Goal: Find specific page/section: Find specific page/section

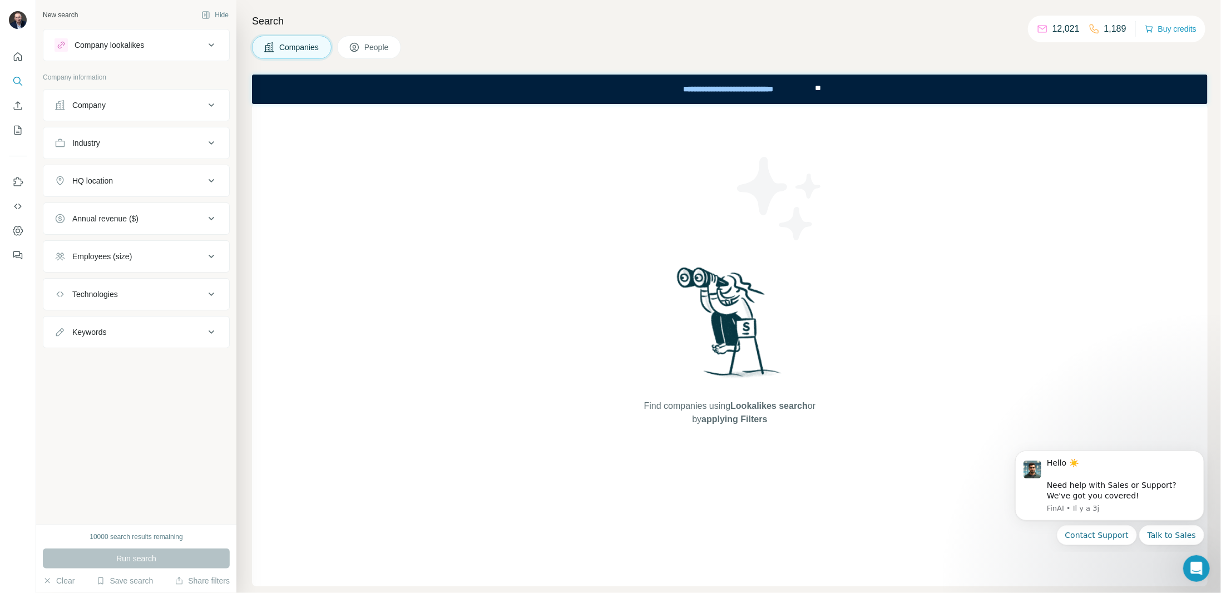
click at [119, 107] on div "Company" at bounding box center [130, 105] width 150 height 11
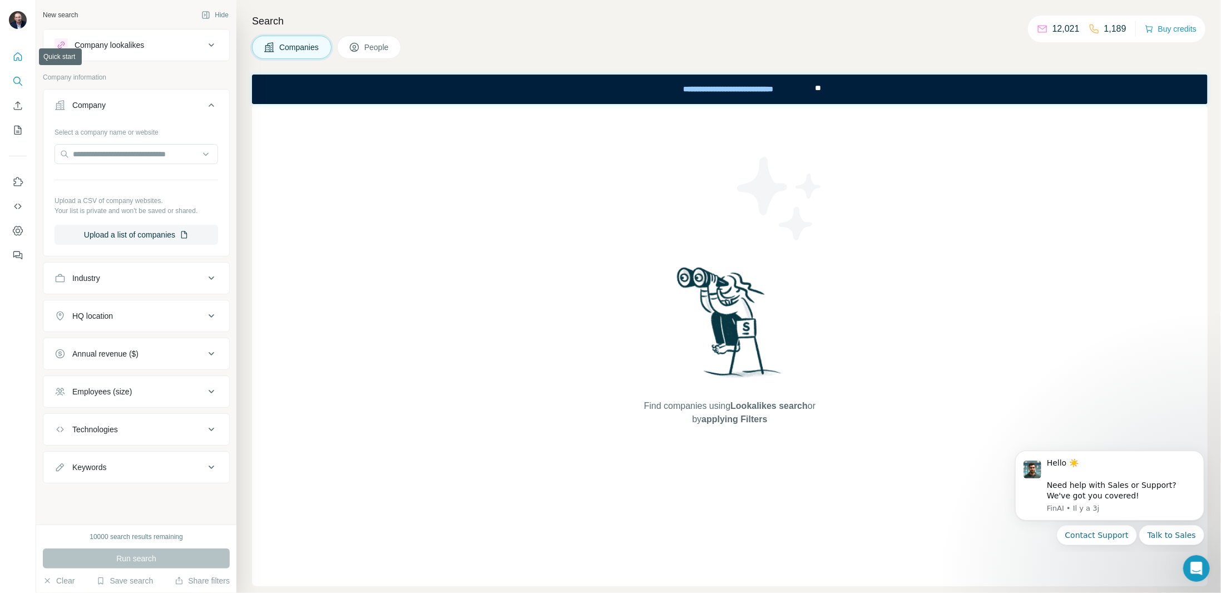
click at [12, 54] on icon "Quick start" at bounding box center [17, 56] width 11 height 11
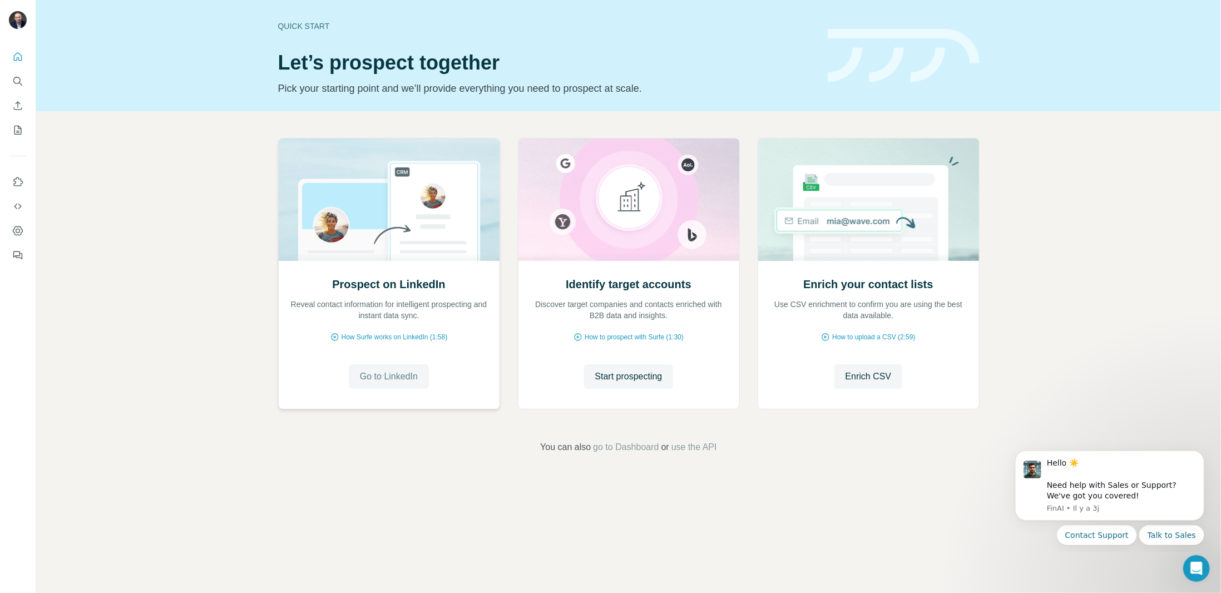
click at [392, 372] on span "Go to LinkedIn" at bounding box center [389, 376] width 58 height 13
click at [17, 78] on icon "Search" at bounding box center [17, 81] width 11 height 11
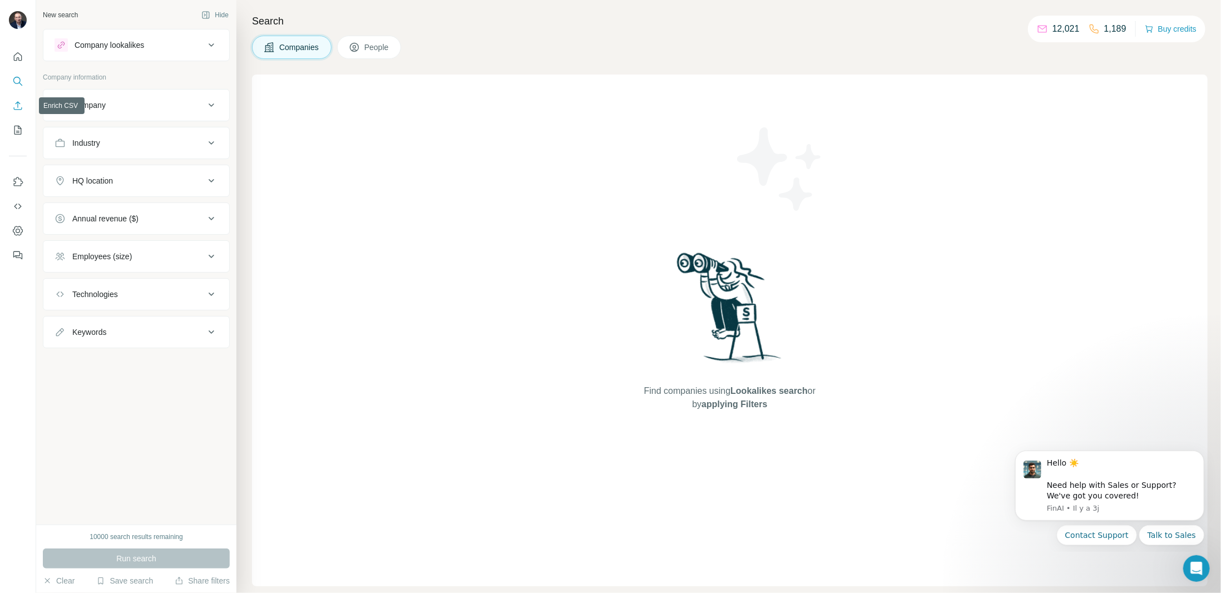
click at [18, 106] on icon "Enrich CSV" at bounding box center [18, 105] width 8 height 8
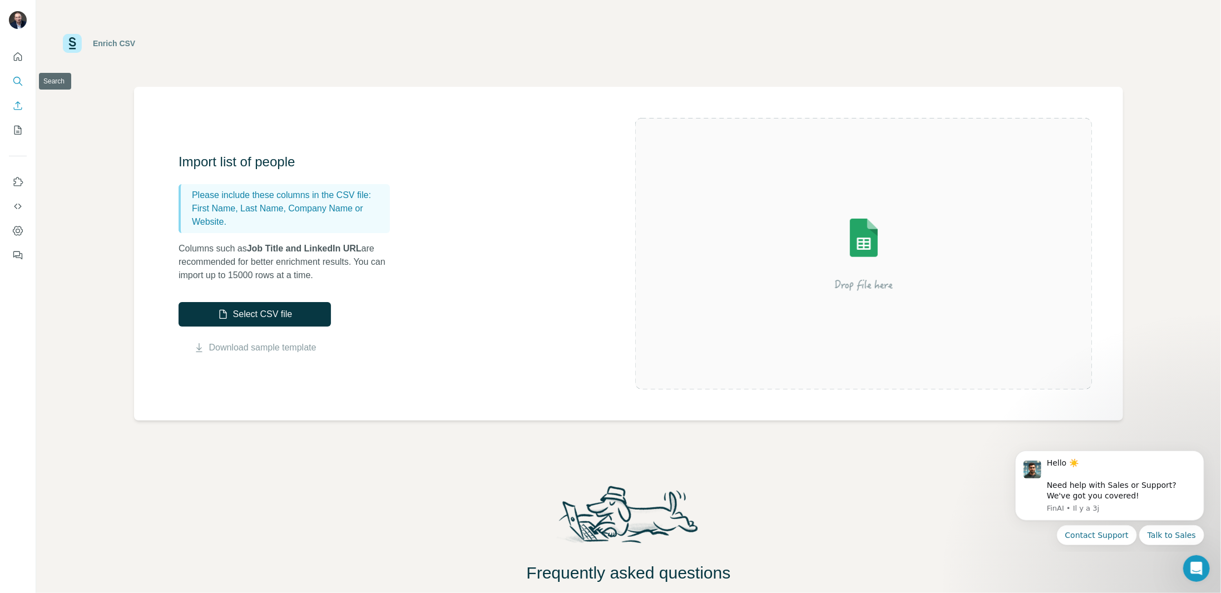
click at [16, 76] on icon "Search" at bounding box center [17, 81] width 11 height 11
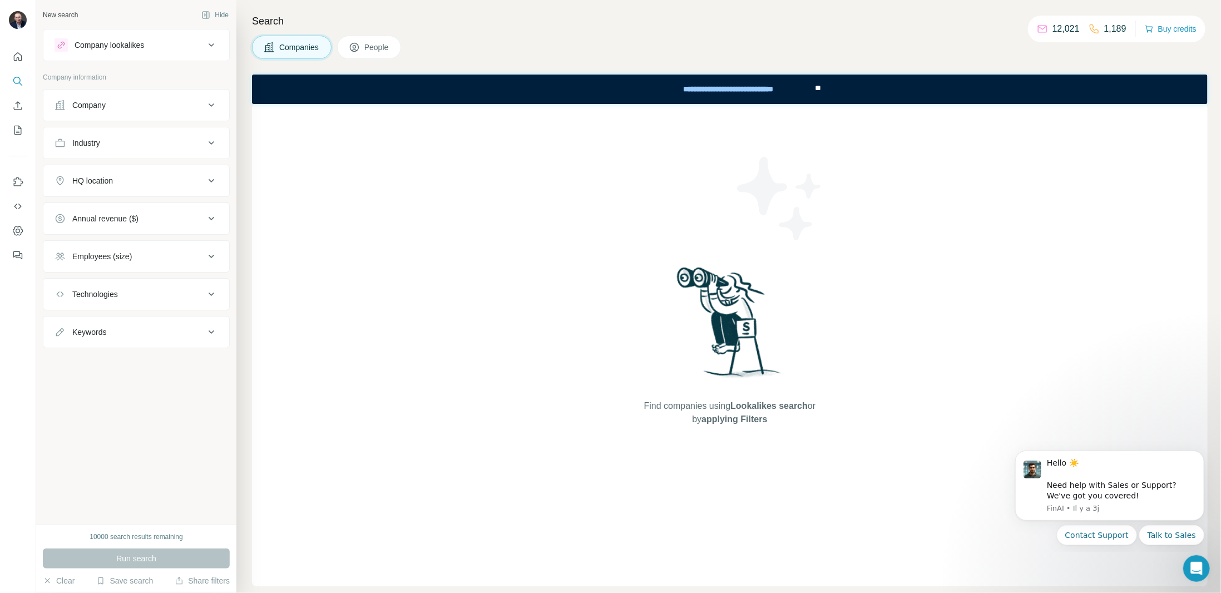
click at [117, 47] on div "Company lookalikes" at bounding box center [110, 45] width 70 height 11
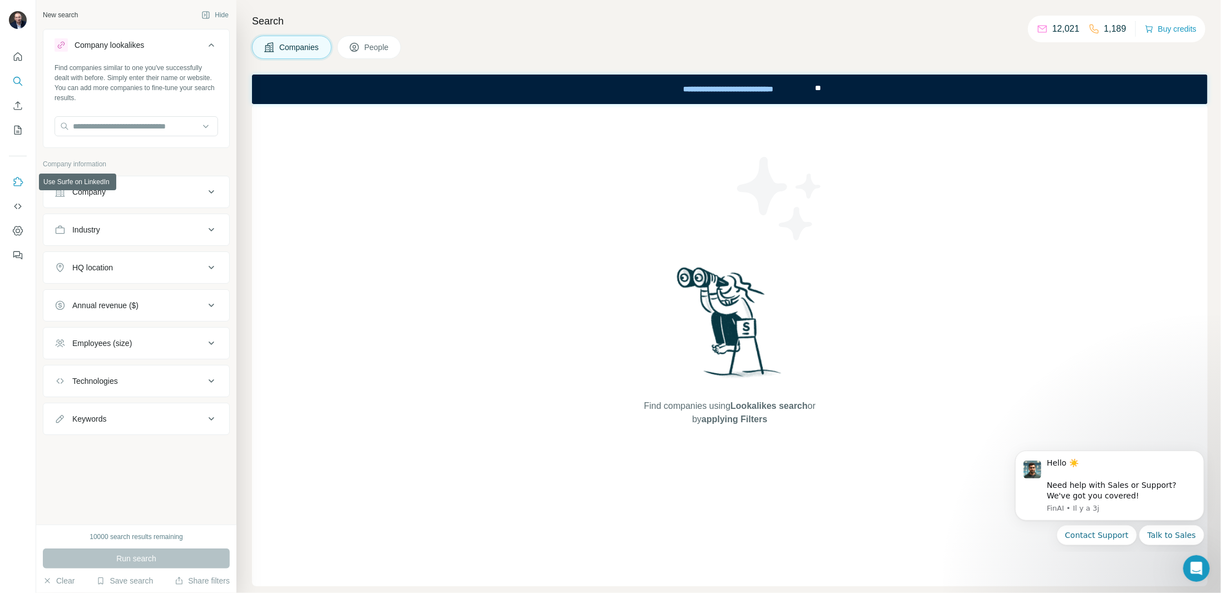
click at [20, 178] on icon "Use Surfe on LinkedIn" at bounding box center [17, 181] width 11 height 11
click at [21, 201] on icon "Use Surfe API" at bounding box center [17, 206] width 11 height 11
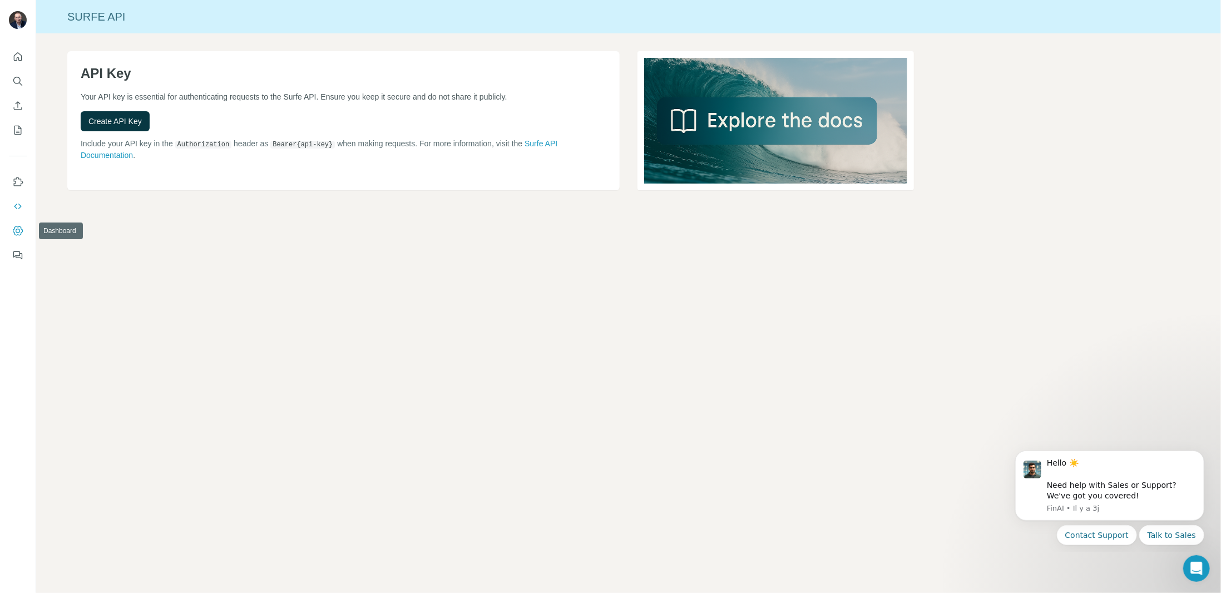
click at [20, 230] on icon "Dashboard" at bounding box center [17, 230] width 11 height 11
